Goal: Complete application form

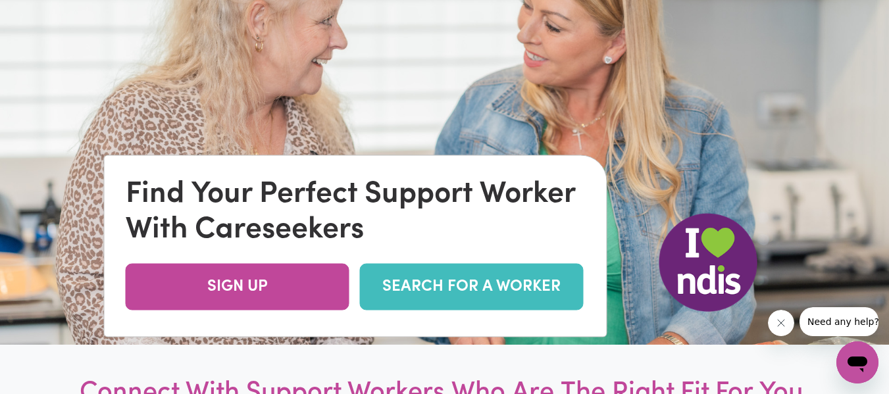
scroll to position [96, 0]
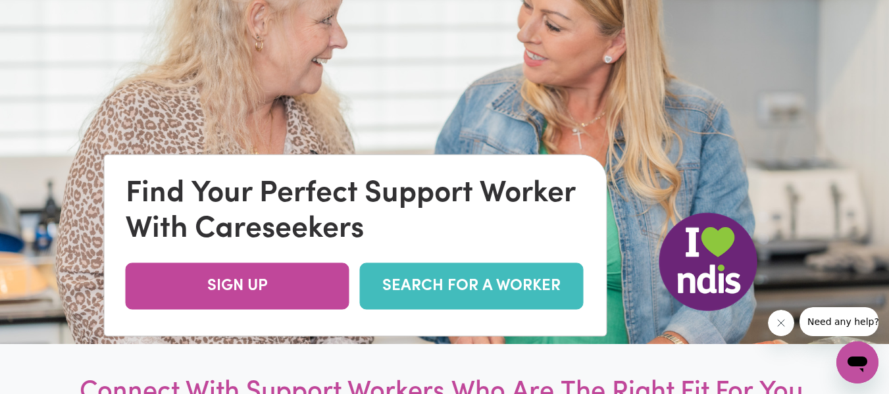
click at [276, 310] on div "Find Your Perfect Support Worker With Careseekers SIGN UP SEARCH FOR A WORKER" at bounding box center [356, 245] width 502 height 181
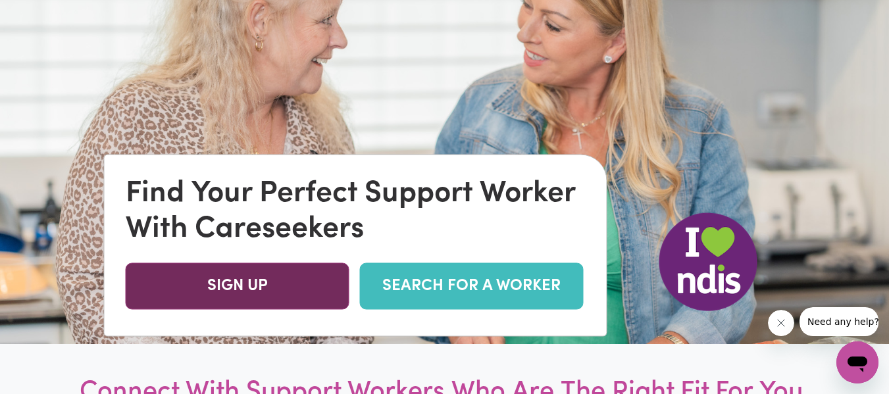
click at [270, 285] on link "SIGN UP" at bounding box center [238, 286] width 224 height 47
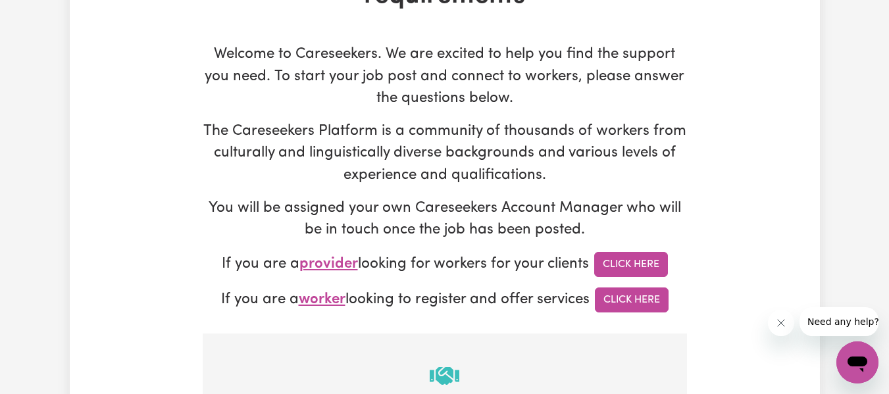
scroll to position [135, 0]
click at [630, 301] on link "Click Here" at bounding box center [632, 299] width 74 height 25
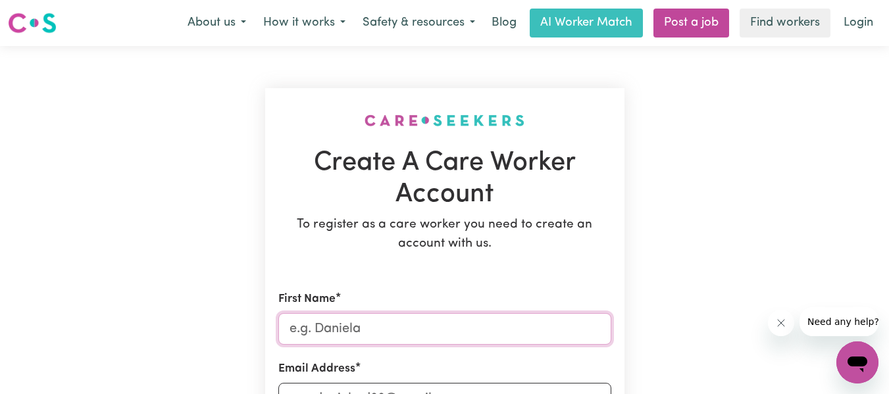
click at [476, 340] on input "First Name" at bounding box center [444, 329] width 333 height 32
type input "[PERSON_NAME]"
type input "[EMAIL_ADDRESS][DOMAIN_NAME]"
type input "0432586456"
type input "[STREET_ADDRESS][PERSON_NAME]"
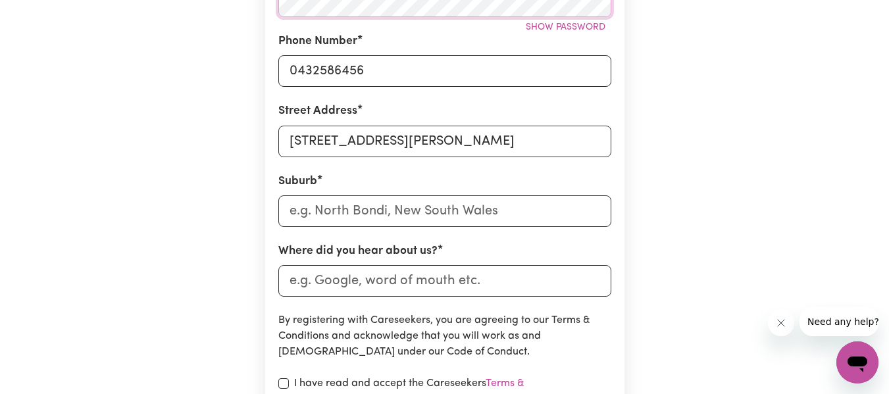
scroll to position [472, 0]
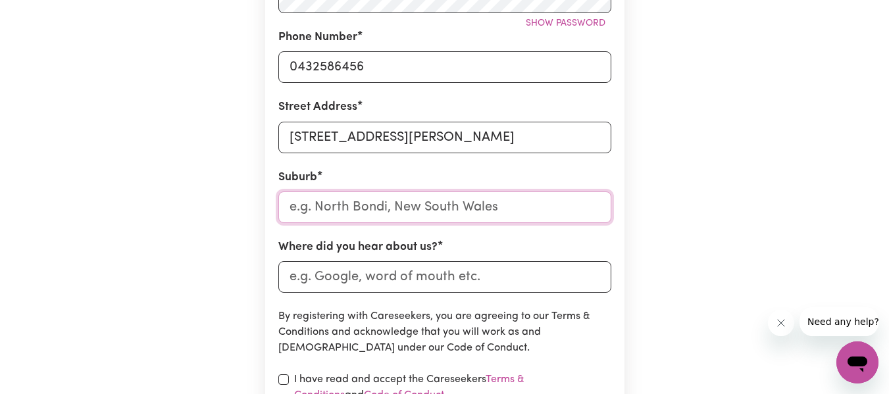
click at [391, 214] on input "text" at bounding box center [444, 207] width 333 height 32
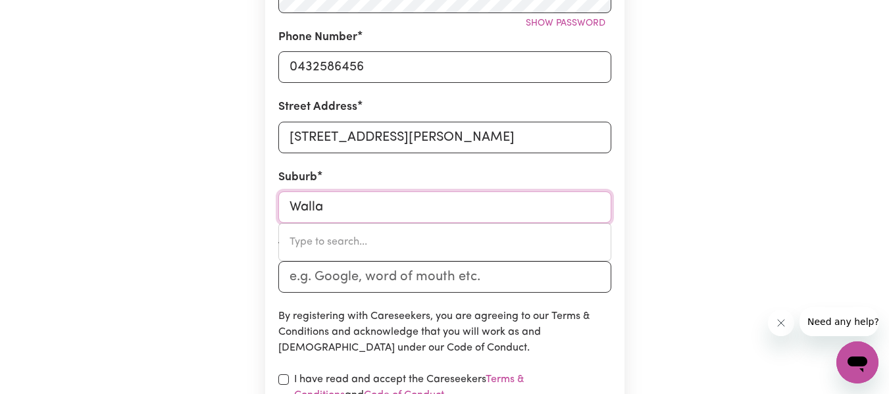
type input "Wallan"
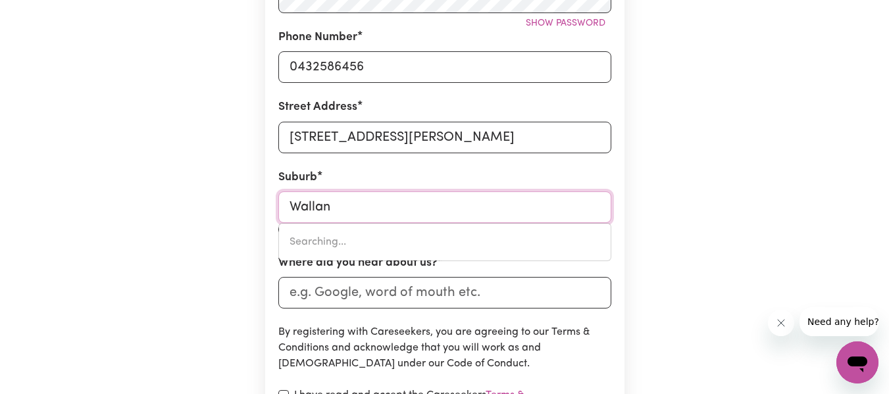
type input "[PERSON_NAME][GEOGRAPHIC_DATA], 3756"
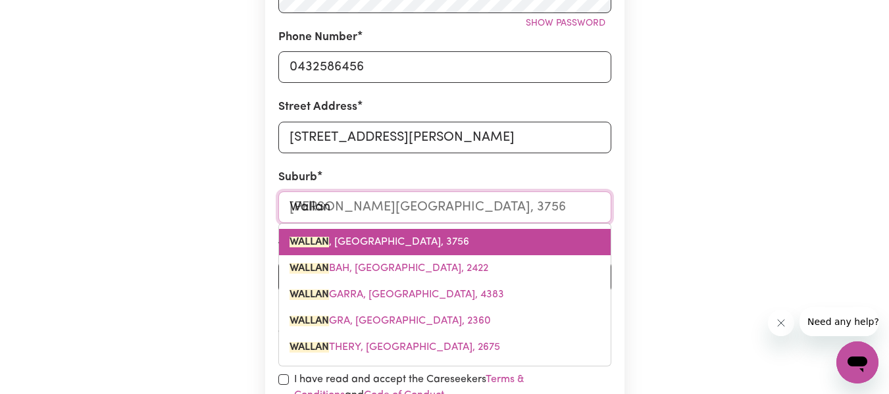
click at [395, 245] on span "[PERSON_NAME][GEOGRAPHIC_DATA], 3756" at bounding box center [380, 242] width 180 height 11
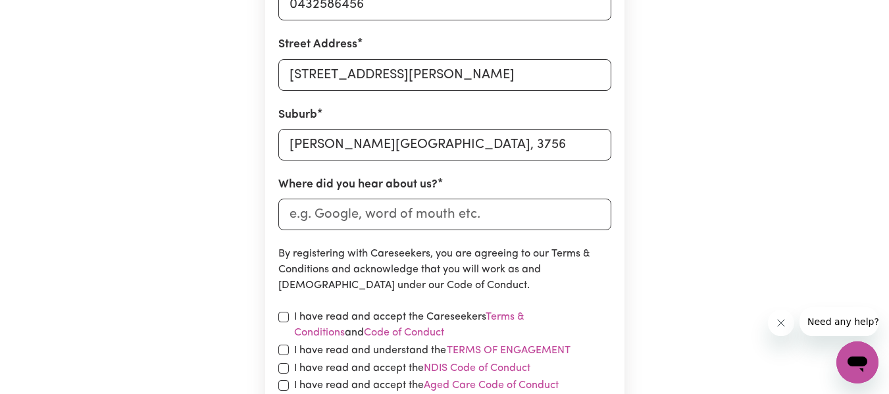
scroll to position [539, 0]
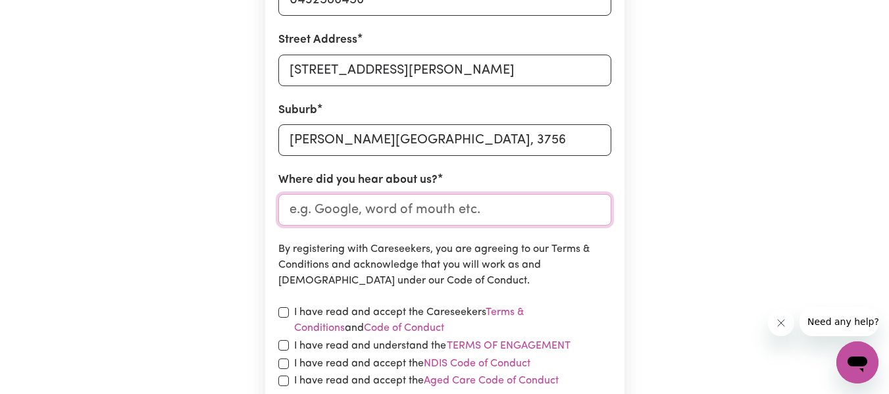
click at [390, 218] on input "Where did you hear about us?" at bounding box center [444, 210] width 333 height 32
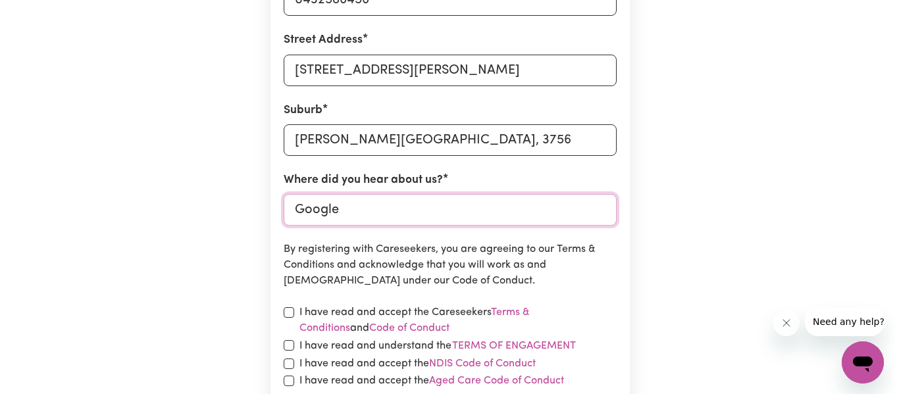
scroll to position [626, 0]
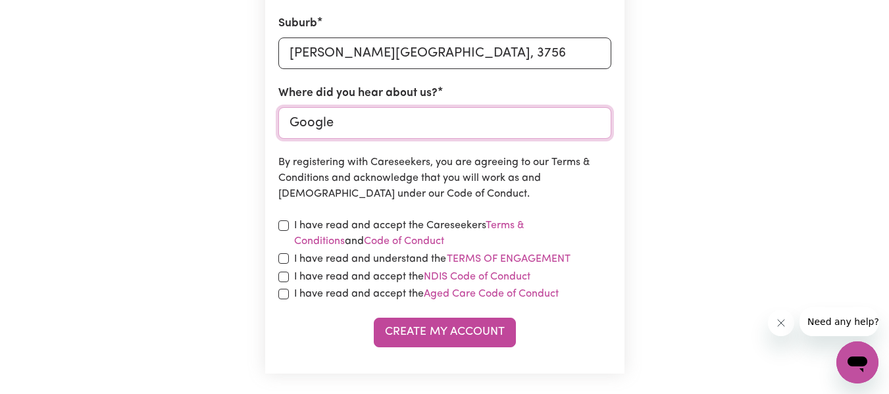
type input "Google"
click at [294, 227] on label "I have read and accept the Careseekers Terms & Conditions and Code of Conduct" at bounding box center [452, 234] width 317 height 32
click at [280, 224] on input "checkbox" at bounding box center [283, 225] width 11 height 11
checkbox input "true"
click at [285, 253] on div "I have read and understand the Terms of Engagement" at bounding box center [444, 259] width 333 height 17
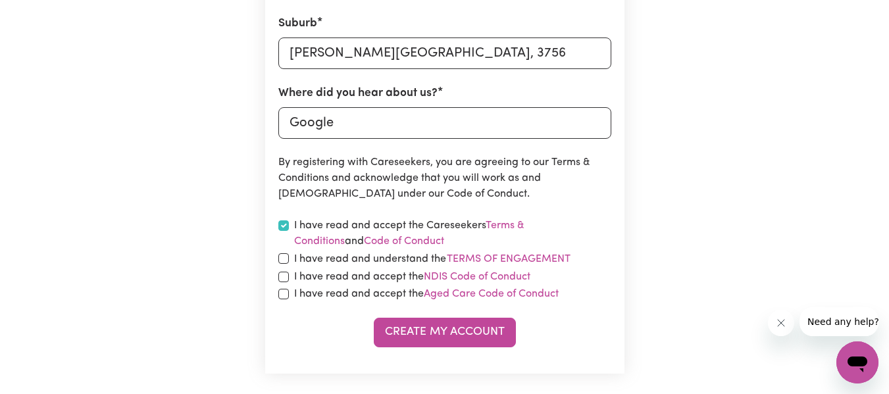
click at [282, 268] on div "I have read and understand the Terms of Engagement" at bounding box center [444, 259] width 333 height 17
click at [282, 259] on input "checkbox" at bounding box center [283, 258] width 11 height 11
checkbox input "true"
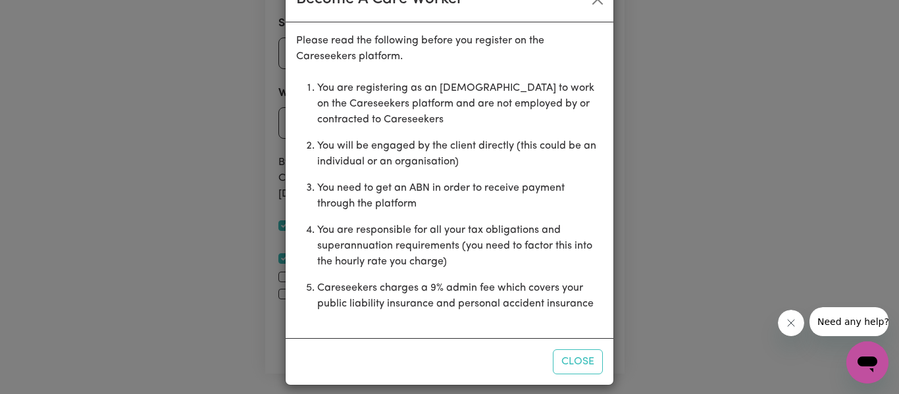
scroll to position [44, 0]
